Goal: Entertainment & Leisure: Consume media (video, audio)

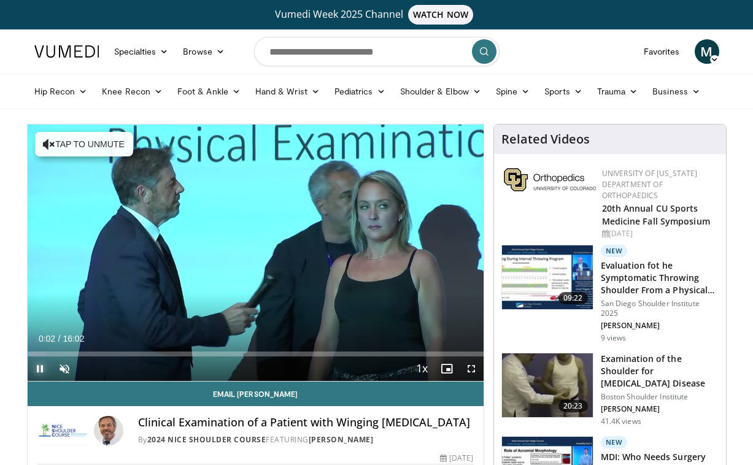
click at [41, 368] on span "Video Player" at bounding box center [40, 369] width 25 height 25
